Goal: Information Seeking & Learning: Compare options

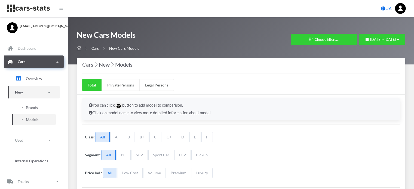
select select "25"
select select "MERCEDES-BENZ"
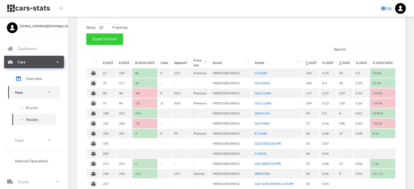
scroll to position [196, 0]
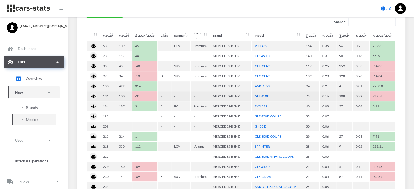
click at [263, 94] on link "GLE 450D" at bounding box center [262, 96] width 15 height 4
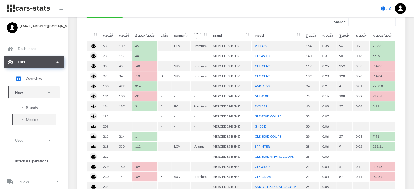
scroll to position [223, 0]
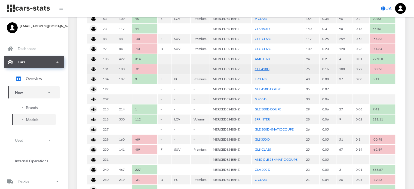
click at [266, 67] on link "GLE 450D" at bounding box center [262, 69] width 15 height 4
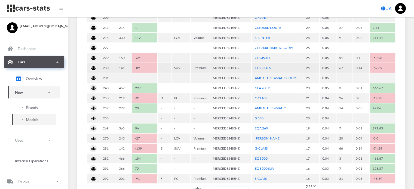
scroll to position [332, 0]
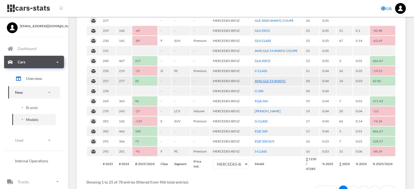
click at [276, 79] on link "AMG GLE 53 4MATIC" at bounding box center [270, 81] width 31 height 4
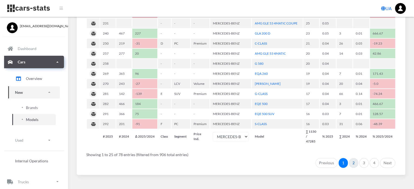
click at [350, 158] on link "2" at bounding box center [353, 163] width 9 height 10
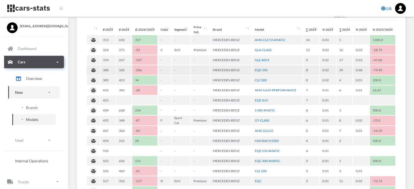
scroll to position [169, 0]
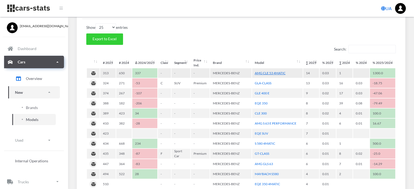
click at [266, 72] on link "AMG CLE 53 4MATIC" at bounding box center [270, 73] width 31 height 4
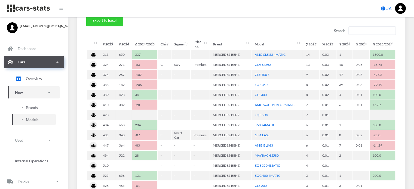
scroll to position [196, 0]
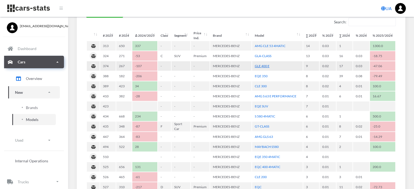
click at [268, 65] on link "GLE 400 E" at bounding box center [262, 66] width 15 height 4
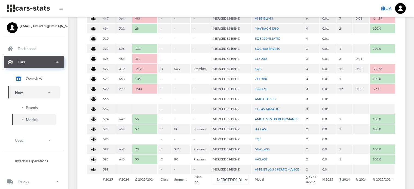
scroll to position [359, 0]
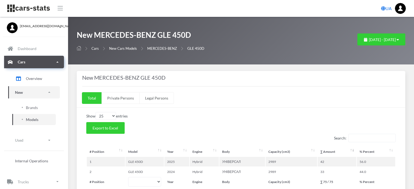
select select "25"
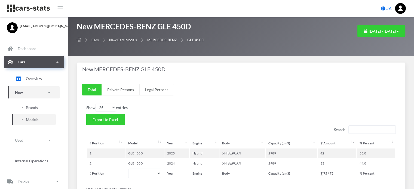
scroll to position [50, 0]
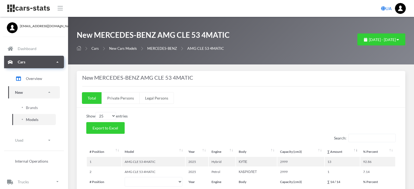
select select "25"
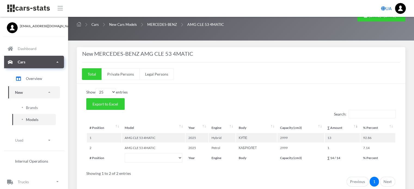
scroll to position [50, 0]
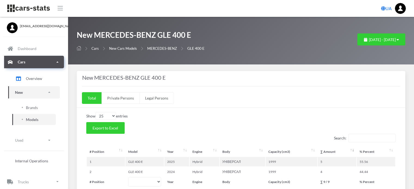
select select "25"
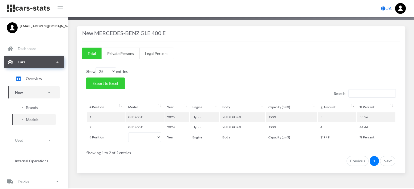
scroll to position [50, 0]
